Goal: Entertainment & Leisure: Consume media (video, audio)

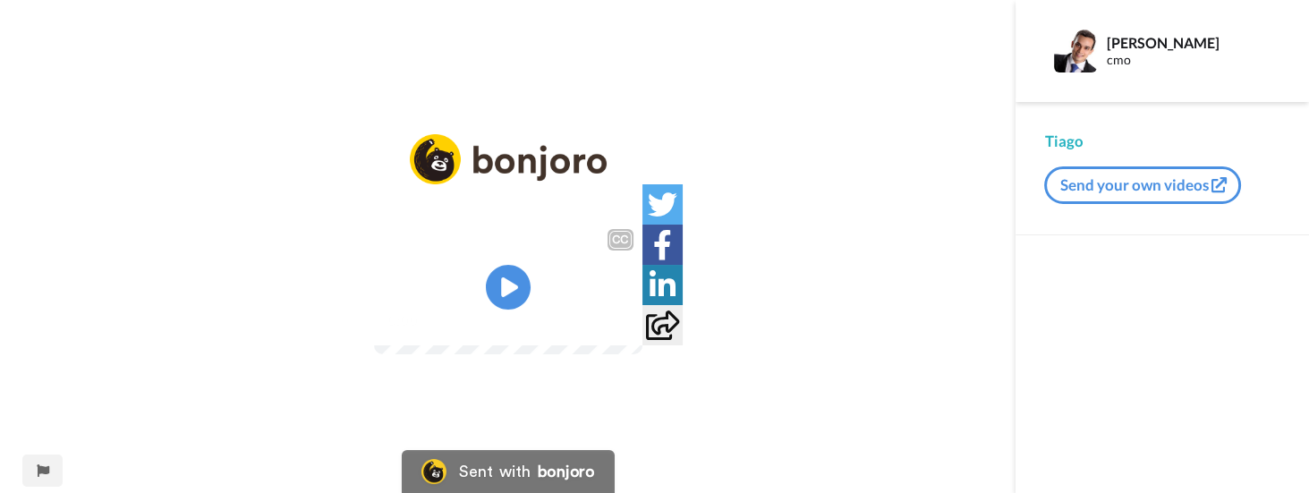
click at [559, 296] on video at bounding box center [508, 287] width 269 height 134
drag, startPoint x: 582, startPoint y: 242, endPoint x: 465, endPoint y: 244, distance: 116.4
click at [463, 298] on video at bounding box center [508, 287] width 269 height 134
click at [587, 266] on video at bounding box center [508, 287] width 269 height 134
click at [584, 272] on video at bounding box center [508, 287] width 269 height 134
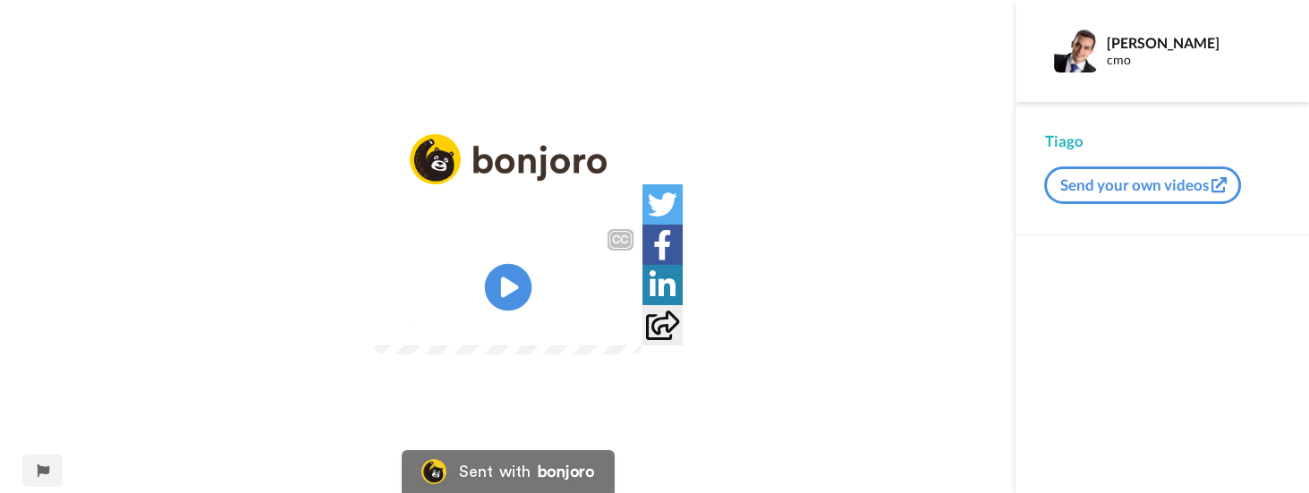
click at [491, 271] on icon at bounding box center [507, 287] width 47 height 47
click at [537, 272] on video at bounding box center [508, 287] width 269 height 134
click at [524, 266] on icon "Play/Pause" at bounding box center [507, 287] width 47 height 85
click at [502, 264] on icon "Play/Pause" at bounding box center [507, 287] width 47 height 85
click at [481, 269] on video at bounding box center [508, 287] width 269 height 134
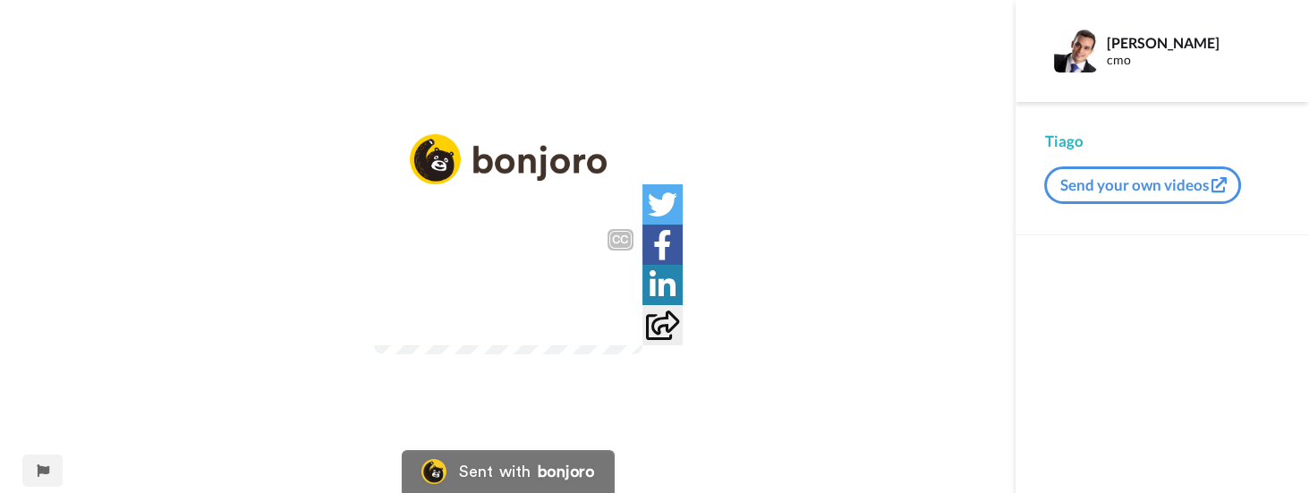
click at [473, 270] on video at bounding box center [508, 287] width 269 height 134
